Goal: Contribute content: Add original content to the website for others to see

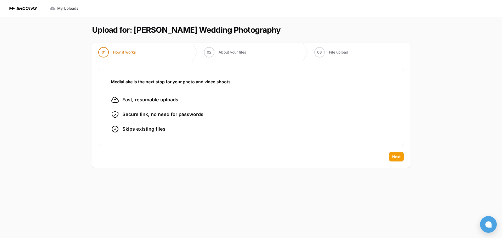
click at [401, 158] on button "Next" at bounding box center [396, 156] width 15 height 9
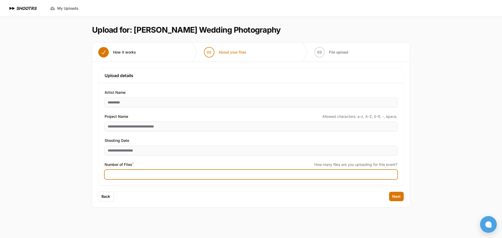
click at [139, 174] on input "Number of Files *" at bounding box center [251, 174] width 293 height 9
type input "****"
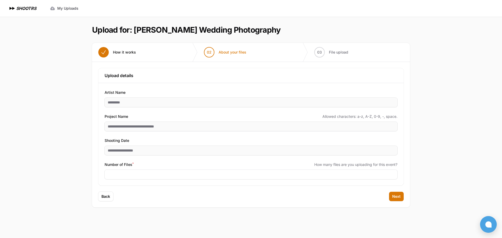
drag, startPoint x: 430, startPoint y: 165, endPoint x: 399, endPoint y: 180, distance: 34.7
click at [431, 165] on div "Expand sidebar Collapse sidebar SHOOTRS SHOOTRS My Uploads" at bounding box center [251, 119] width 502 height 238
click at [395, 197] on span "Next" at bounding box center [396, 196] width 8 height 5
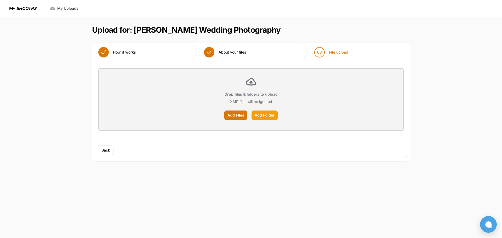
click at [268, 114] on label "Add Folder" at bounding box center [264, 115] width 26 height 9
click at [0, 0] on input "Add Folder" at bounding box center [0, 0] width 0 height 0
click at [258, 115] on label "Add Folder" at bounding box center [264, 115] width 26 height 9
click at [0, 0] on input "Add Folder" at bounding box center [0, 0] width 0 height 0
